Goal: Task Accomplishment & Management: Manage account settings

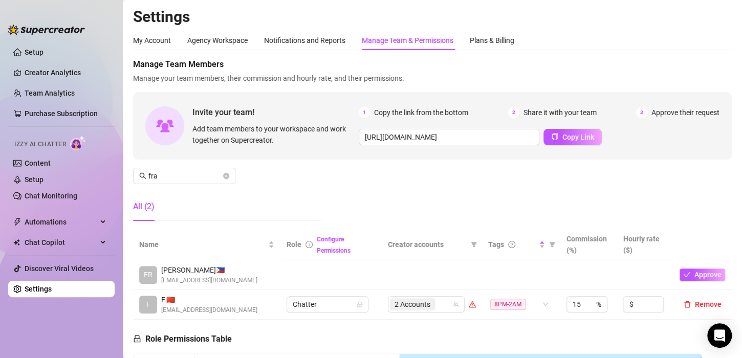
scroll to position [102, 0]
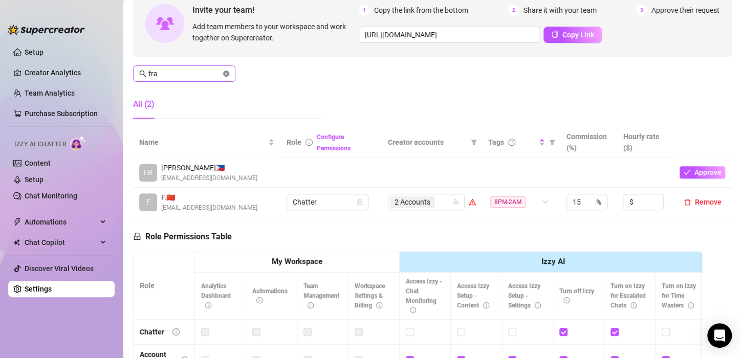
click at [225, 74] on icon "close-circle" at bounding box center [226, 74] width 6 height 6
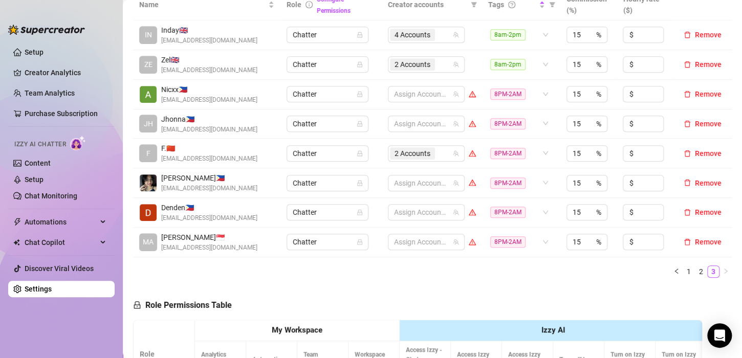
scroll to position [256, 0]
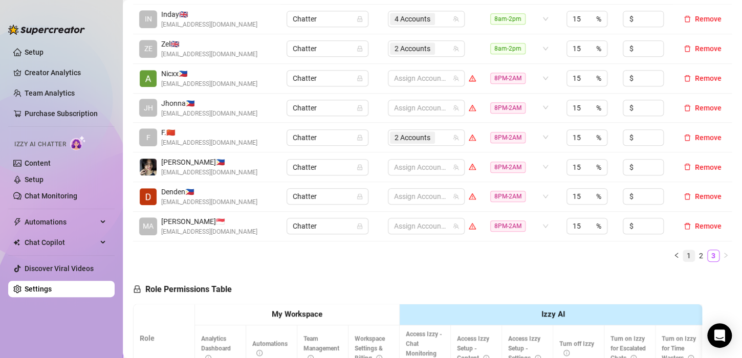
click at [683, 252] on link "1" at bounding box center [688, 255] width 11 height 11
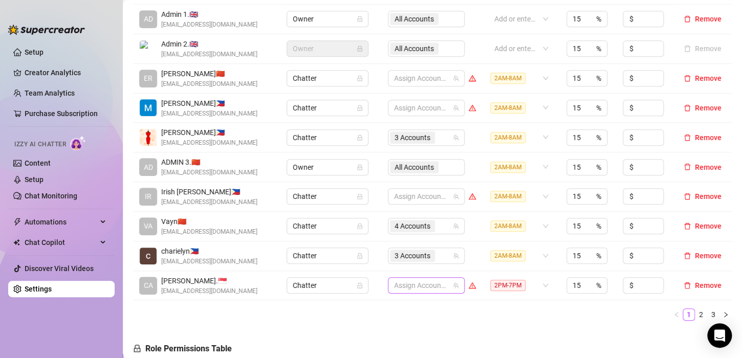
click at [407, 286] on div at bounding box center [421, 285] width 62 height 14
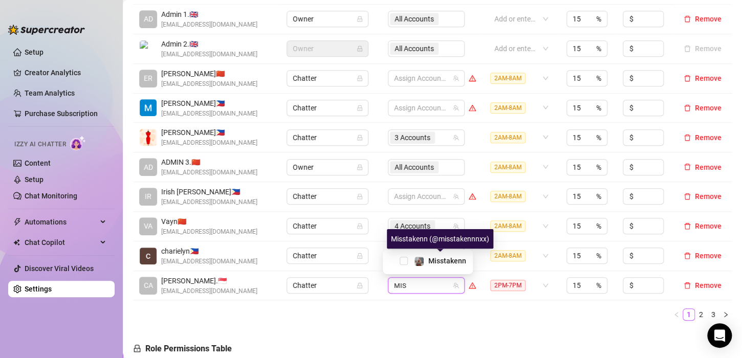
type input "MIS"
click at [421, 254] on div "Misstakenn" at bounding box center [428, 262] width 90 height 25
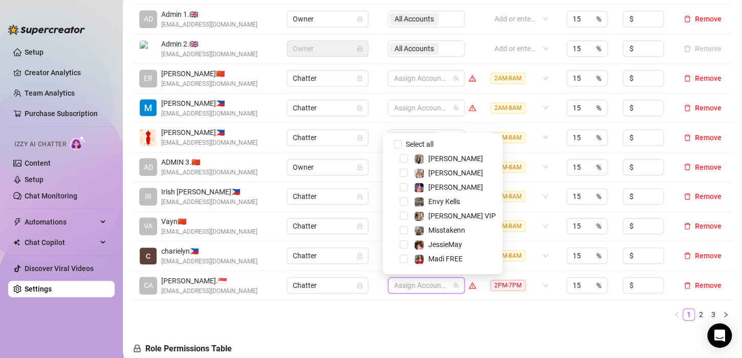
click at [401, 281] on div at bounding box center [421, 285] width 62 height 14
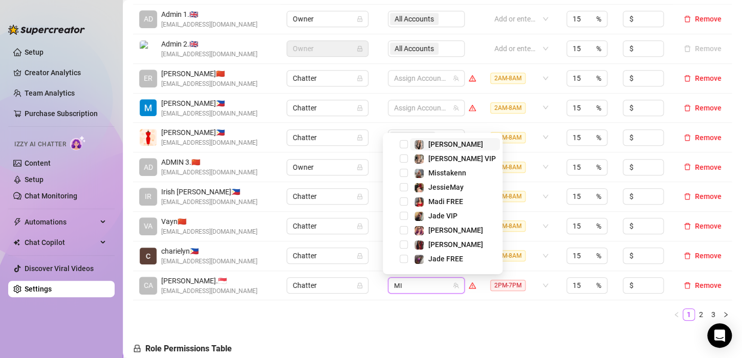
type input "MIS"
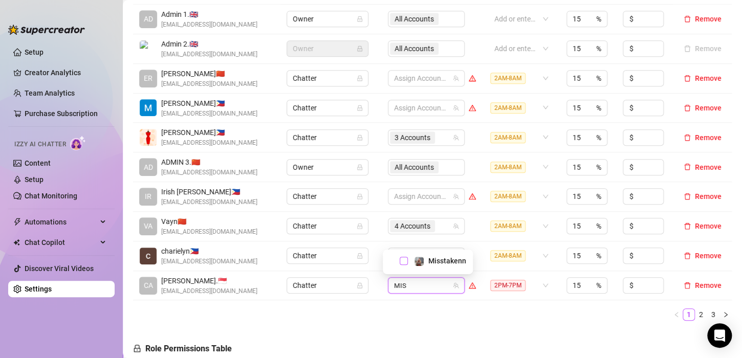
click at [404, 259] on span "Select tree node" at bounding box center [404, 261] width 8 height 8
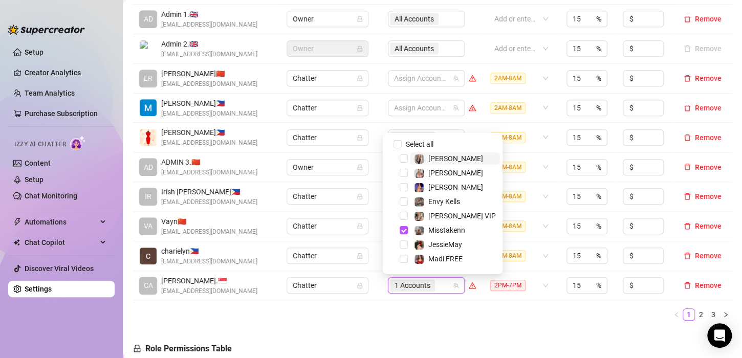
click at [440, 287] on div "1 Accounts" at bounding box center [421, 285] width 62 height 14
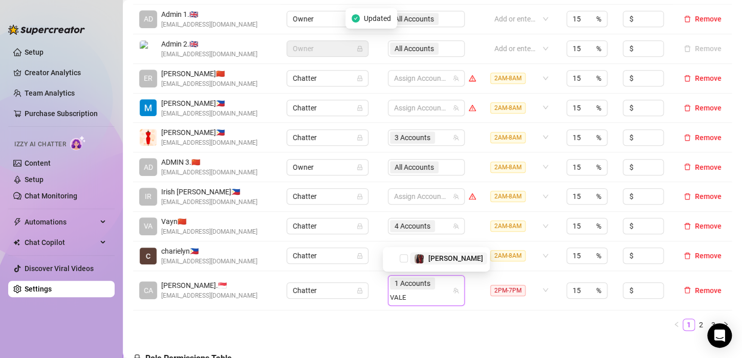
type input "VALEN"
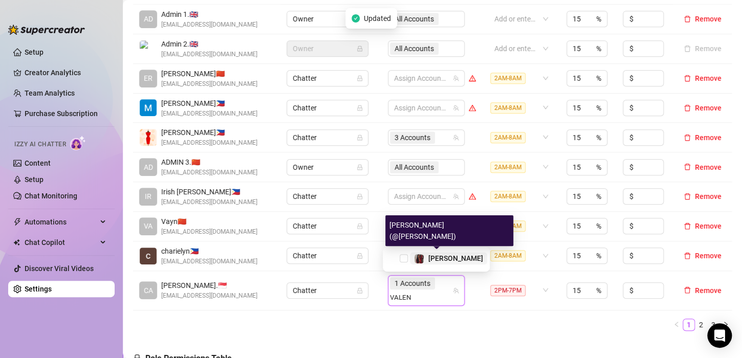
click at [427, 255] on div "[PERSON_NAME]" at bounding box center [448, 258] width 69 height 12
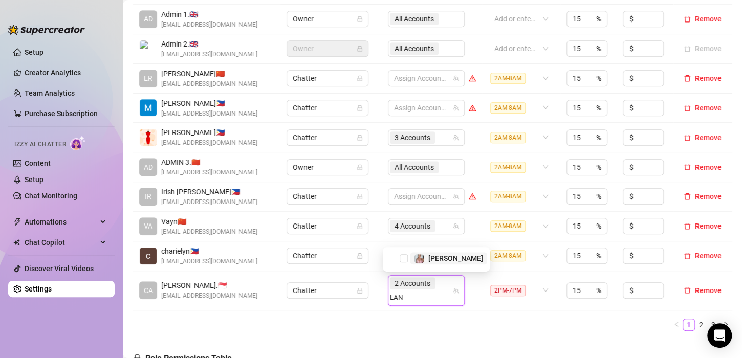
type input "[PERSON_NAME]"
click at [409, 263] on div "[PERSON_NAME]" at bounding box center [436, 258] width 102 height 12
click at [404, 256] on span "Select tree node" at bounding box center [404, 258] width 8 height 8
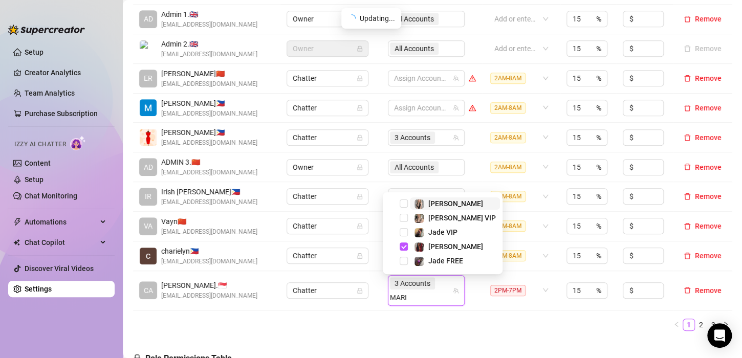
type input "[PERSON_NAME]"
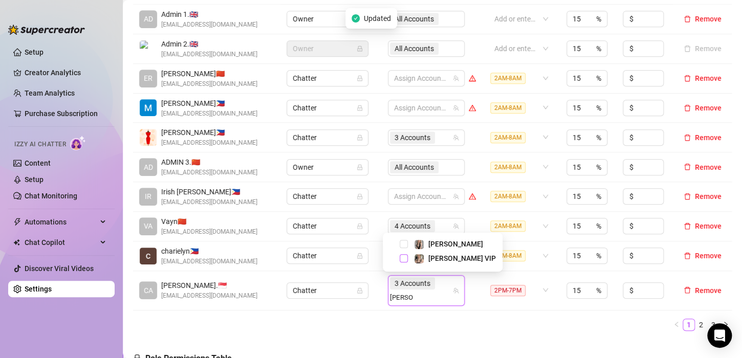
click at [401, 257] on span "Select tree node" at bounding box center [404, 258] width 8 height 8
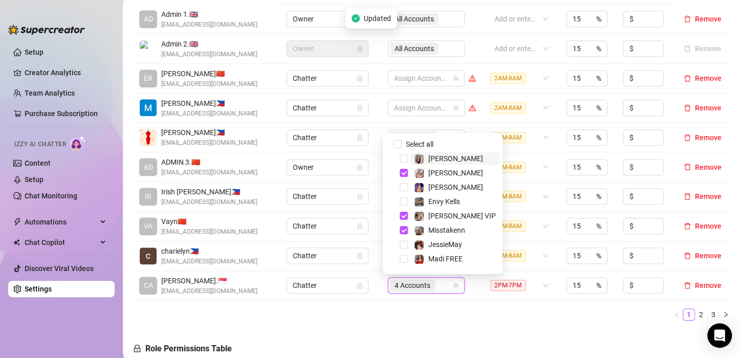
click at [577, 319] on ul "1 2 3" at bounding box center [432, 315] width 599 height 12
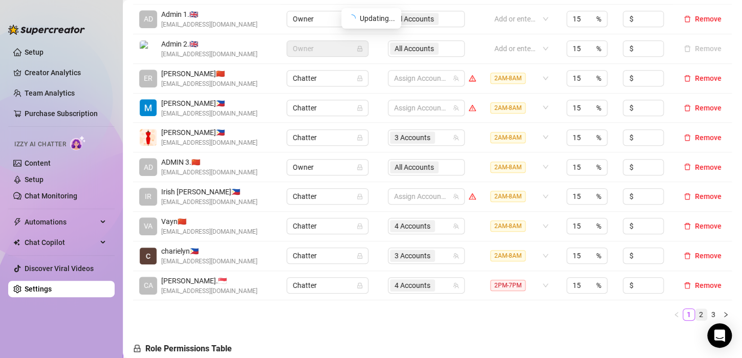
click at [695, 311] on link "2" at bounding box center [700, 314] width 11 height 11
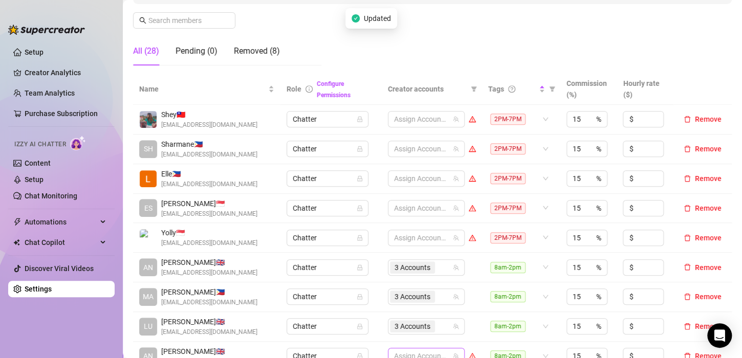
scroll to position [154, 0]
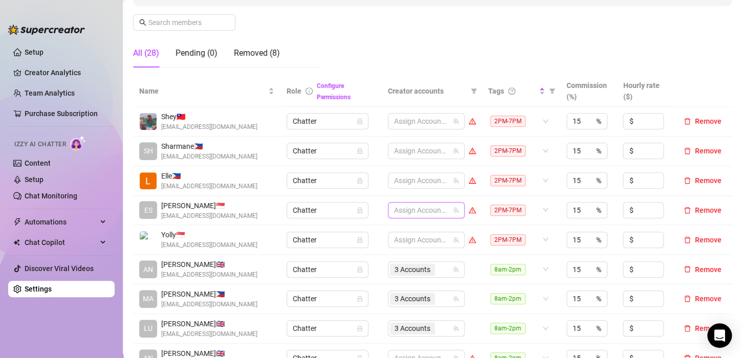
click at [403, 205] on div at bounding box center [421, 210] width 62 height 14
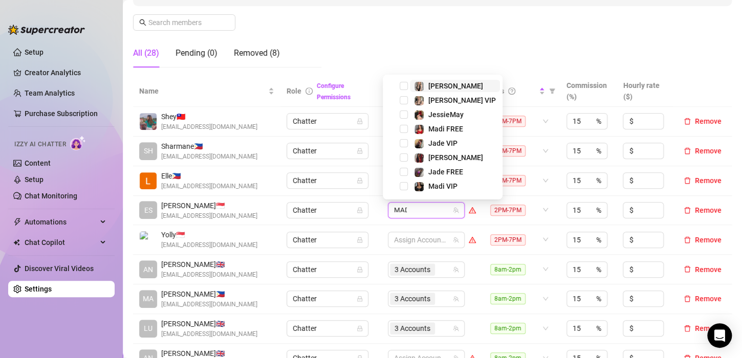
type input "MADI"
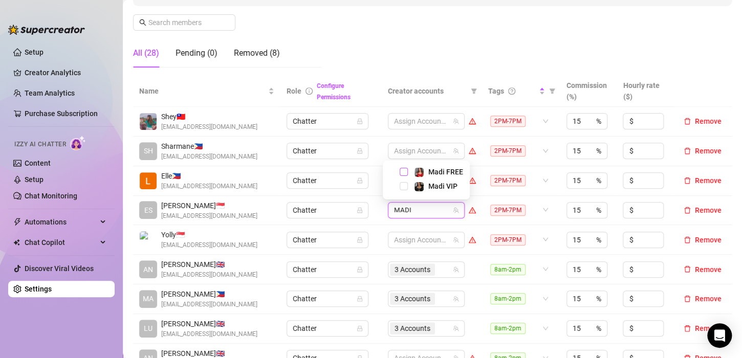
click at [402, 171] on span "Select tree node" at bounding box center [404, 172] width 8 height 8
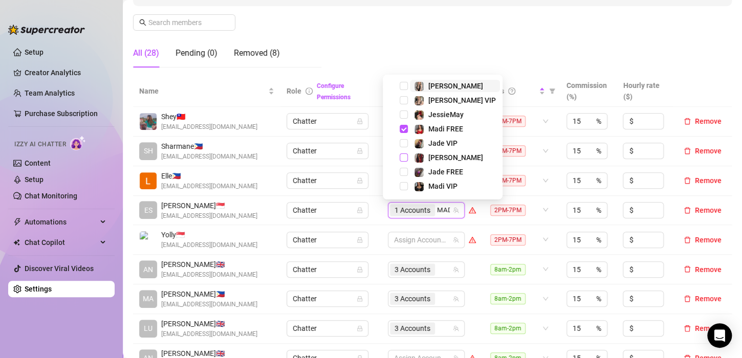
type input "MADI"
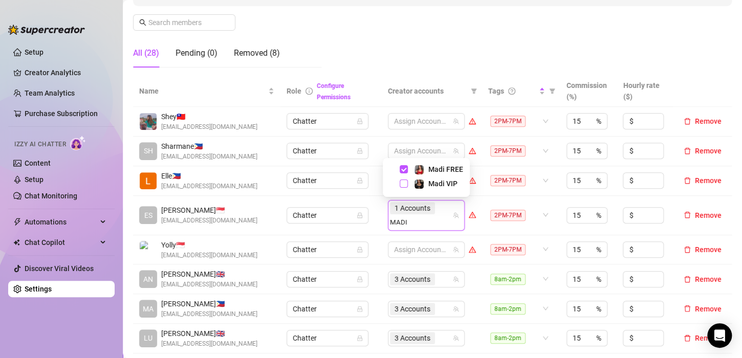
click at [404, 183] on span "Select tree node" at bounding box center [404, 184] width 8 height 8
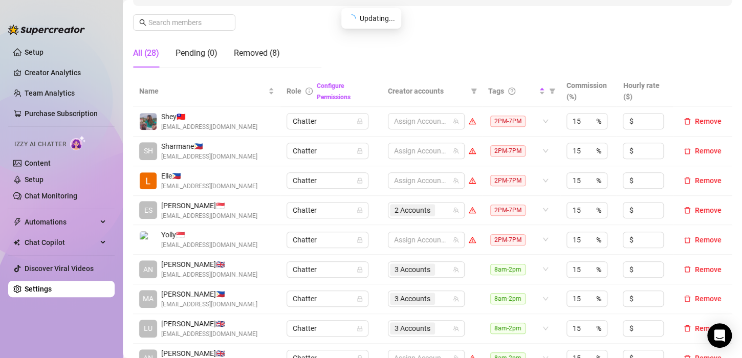
click at [362, 76] on th "Role Configure Permissions" at bounding box center [330, 91] width 101 height 31
click at [399, 117] on div at bounding box center [421, 121] width 62 height 14
click at [401, 120] on div at bounding box center [421, 121] width 62 height 14
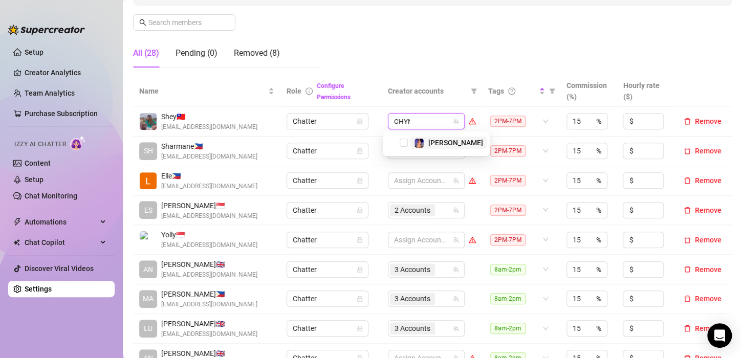
type input "[PERSON_NAME]"
click at [406, 148] on div "[PERSON_NAME]" at bounding box center [436, 143] width 102 height 12
click at [405, 144] on span "Select tree node" at bounding box center [404, 143] width 8 height 8
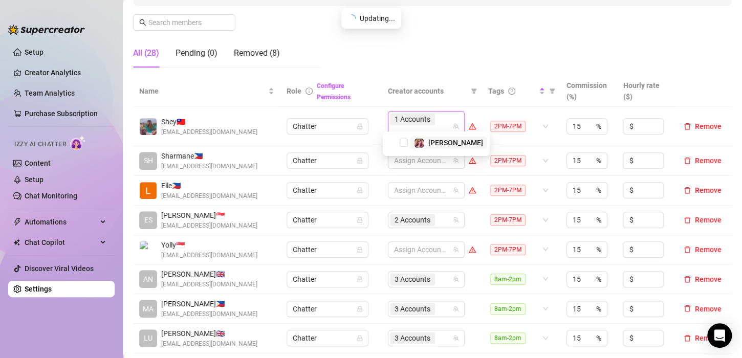
type input "PHOE"
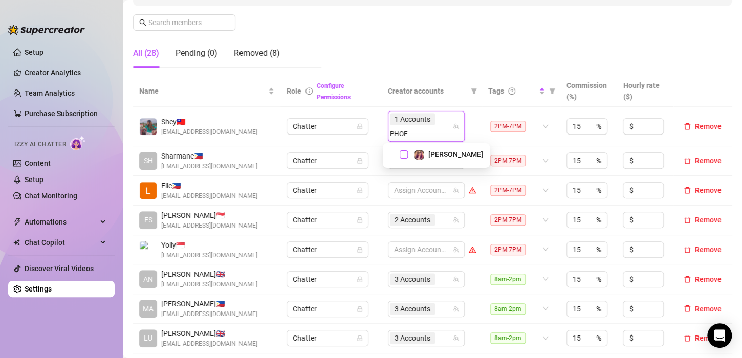
click at [401, 151] on span "Select tree node" at bounding box center [404, 154] width 8 height 8
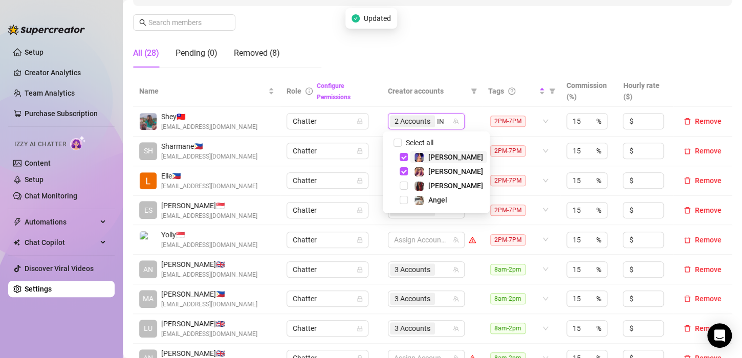
type input "INK"
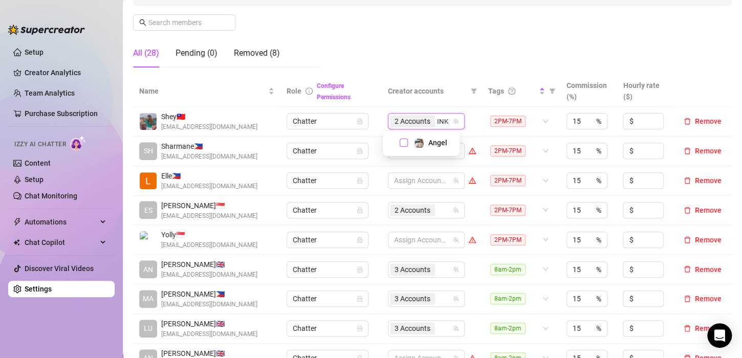
click at [401, 144] on span "Select tree node" at bounding box center [404, 143] width 8 height 8
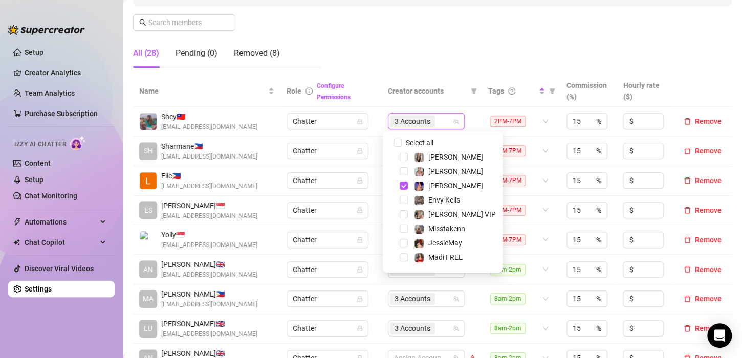
click at [370, 95] on div "Configure Permissions" at bounding box center [346, 91] width 58 height 23
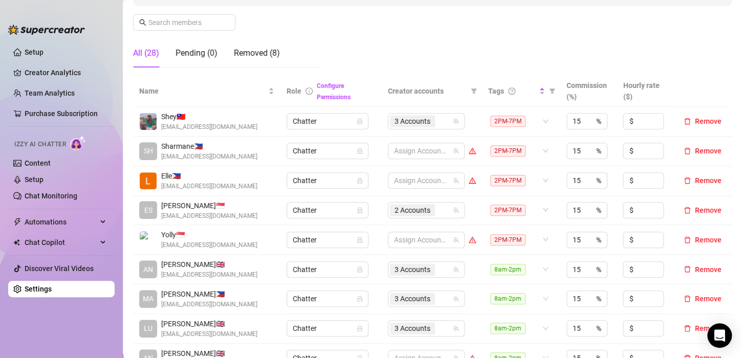
scroll to position [307, 0]
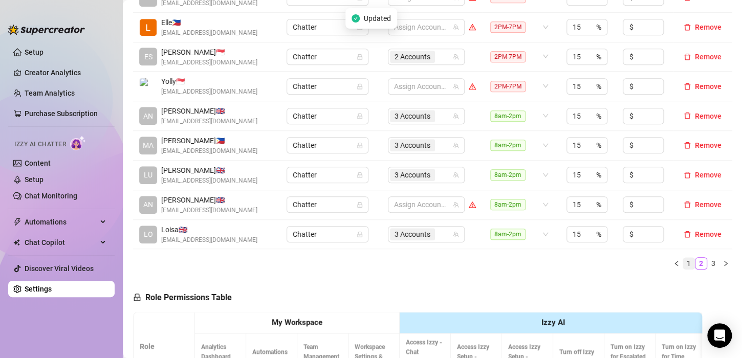
click at [683, 263] on link "1" at bounding box center [688, 263] width 11 height 11
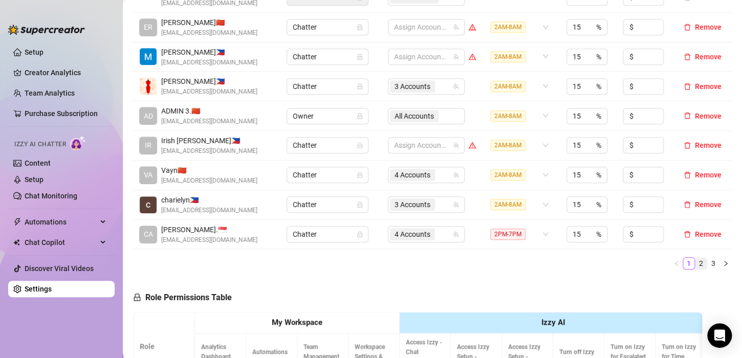
click at [695, 262] on link "2" at bounding box center [700, 263] width 11 height 11
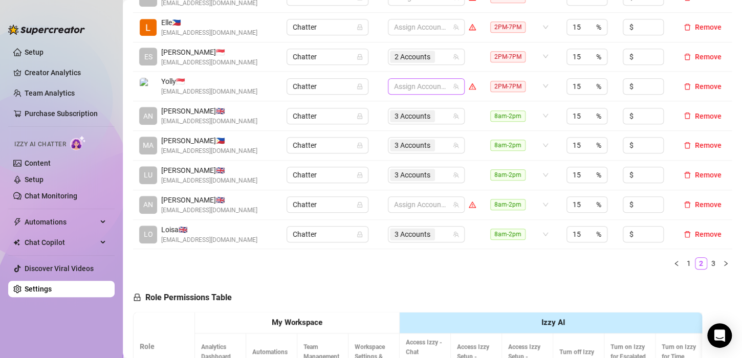
click at [419, 83] on div at bounding box center [421, 86] width 62 height 14
type input "JES"
click at [406, 103] on span "Select tree node" at bounding box center [404, 107] width 8 height 8
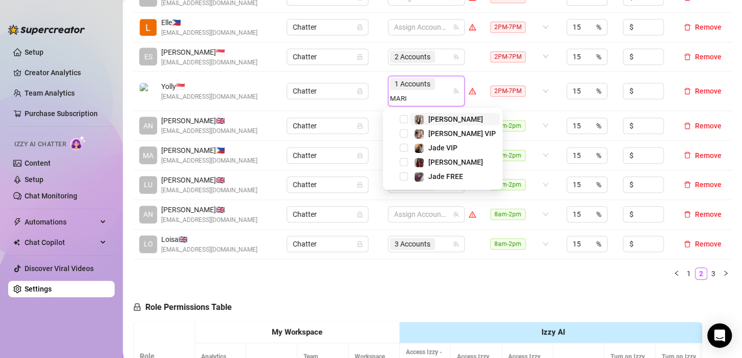
type input "[PERSON_NAME]"
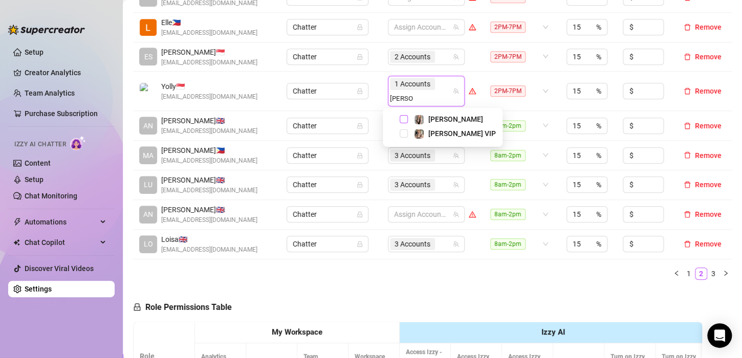
click at [404, 120] on span "Select tree node" at bounding box center [404, 119] width 8 height 8
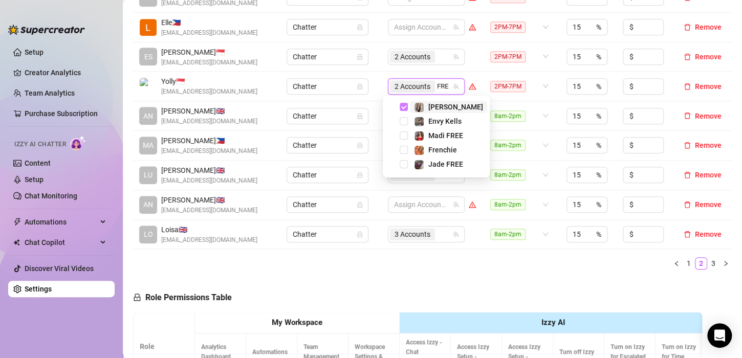
type input "FREN"
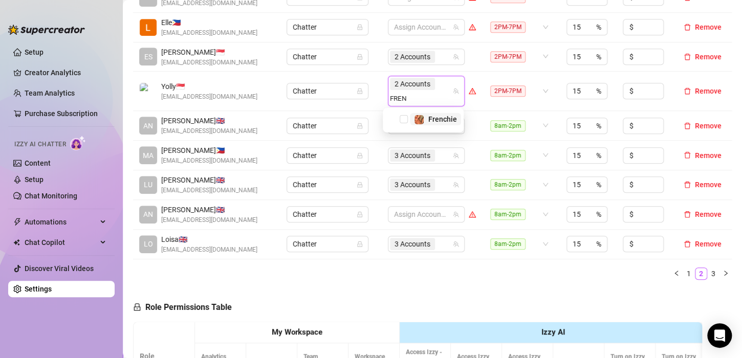
click at [403, 120] on span "Select tree node" at bounding box center [404, 119] width 8 height 8
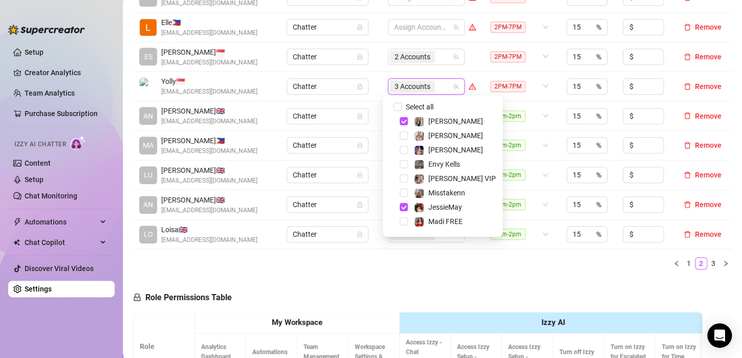
click at [373, 107] on td "Chatter" at bounding box center [330, 116] width 101 height 30
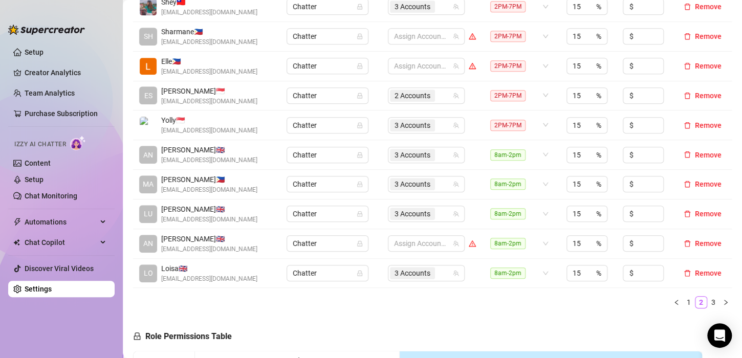
scroll to position [205, 0]
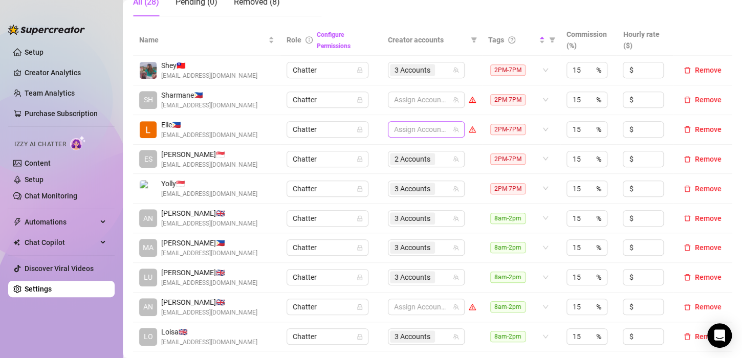
click at [404, 129] on div at bounding box center [421, 129] width 62 height 14
type input "JADE"
click at [402, 148] on span "Select tree node" at bounding box center [404, 150] width 8 height 8
type input "JADE"
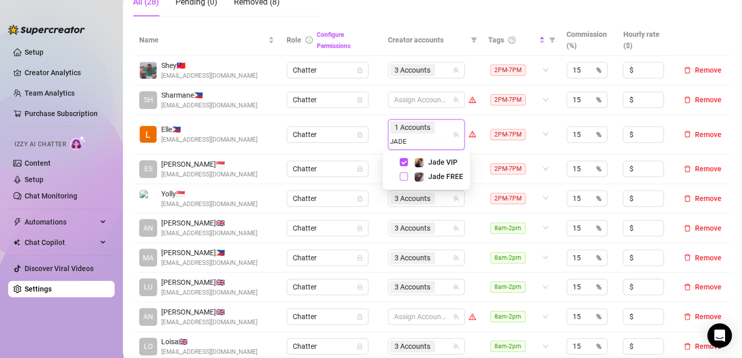
click at [405, 176] on span "Select tree node" at bounding box center [404, 176] width 8 height 8
type input "ENVY"
click at [400, 162] on span "Select tree node" at bounding box center [404, 162] width 8 height 8
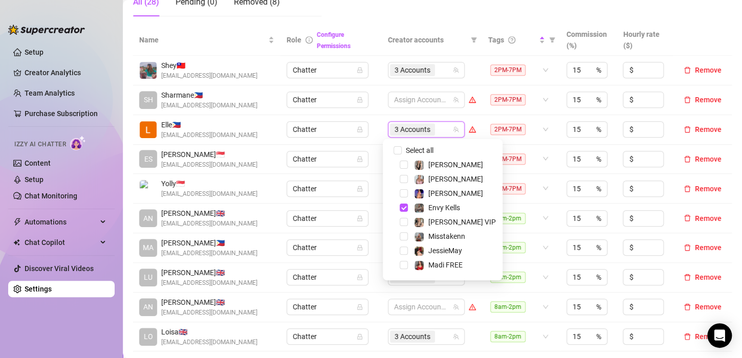
click at [370, 145] on td "Chatter" at bounding box center [330, 160] width 101 height 30
